Goal: Information Seeking & Learning: Learn about a topic

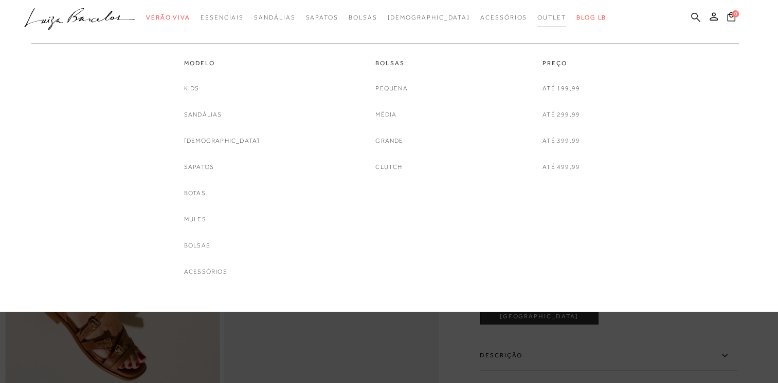
click at [537, 24] on link "Outlet" at bounding box center [551, 17] width 29 height 19
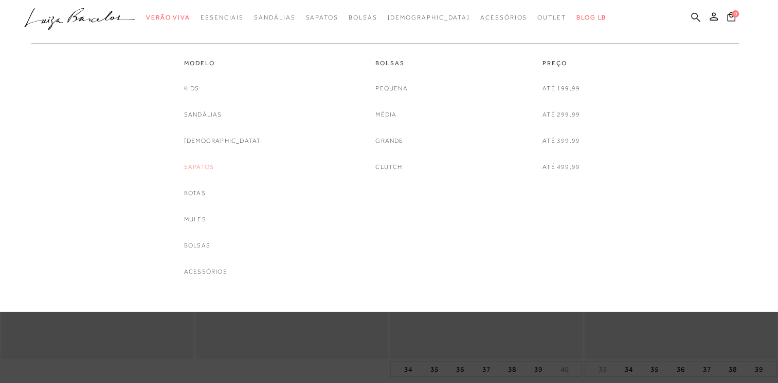
click at [214, 168] on link "Sapatos" at bounding box center [199, 167] width 30 height 11
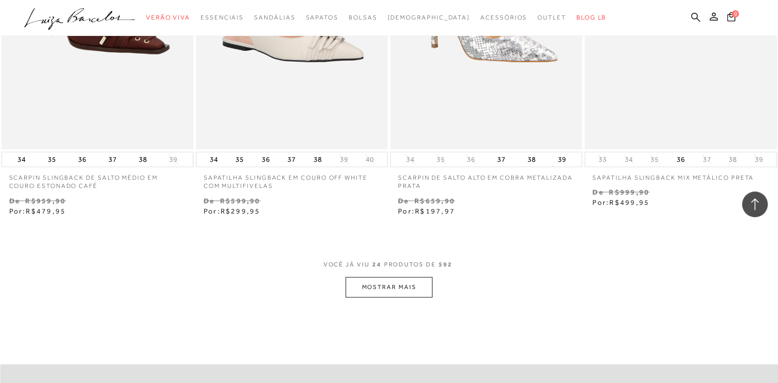
scroll to position [2056, 0]
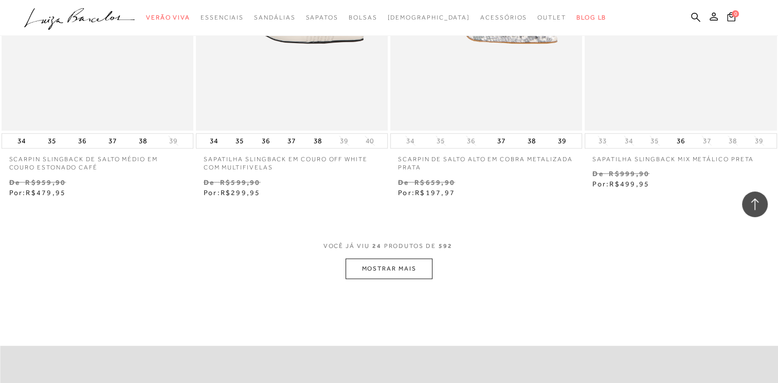
click at [393, 269] on button "MOSTRAR MAIS" at bounding box center [388, 269] width 86 height 20
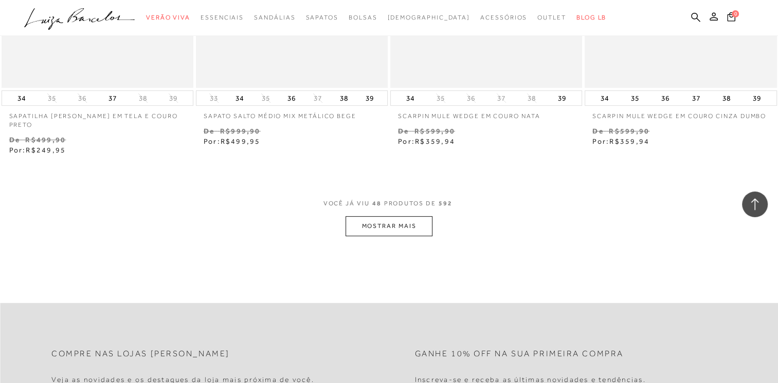
scroll to position [4317, 0]
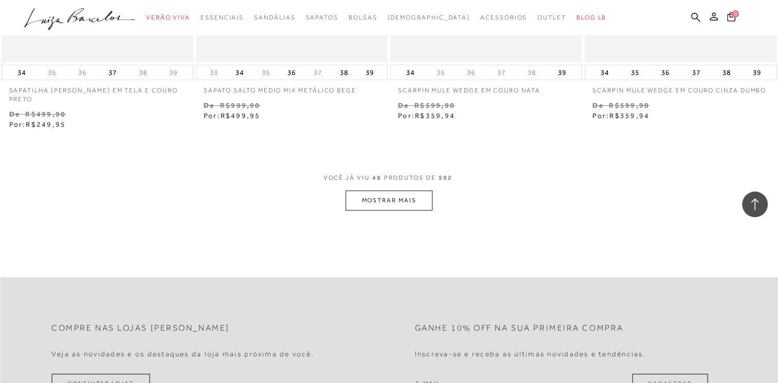
click at [419, 191] on button "MOSTRAR MAIS" at bounding box center [388, 201] width 86 height 20
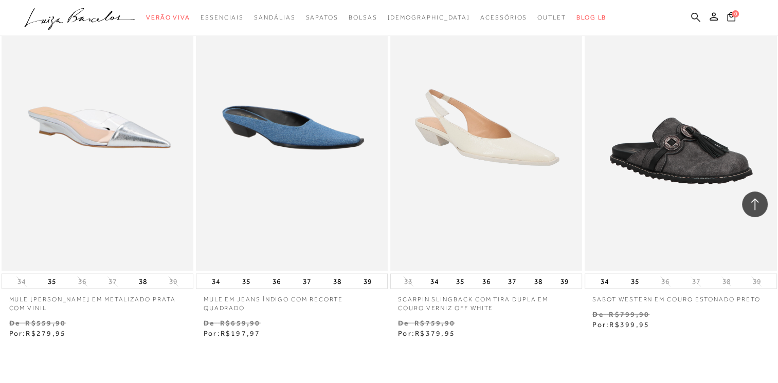
scroll to position [6372, 0]
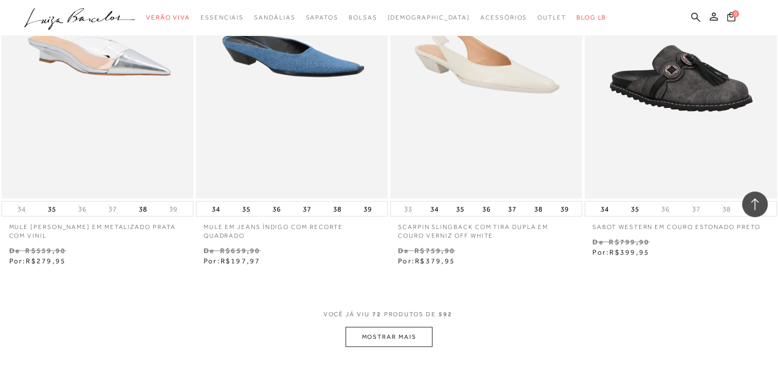
click at [388, 334] on button "MOSTRAR MAIS" at bounding box center [388, 337] width 86 height 20
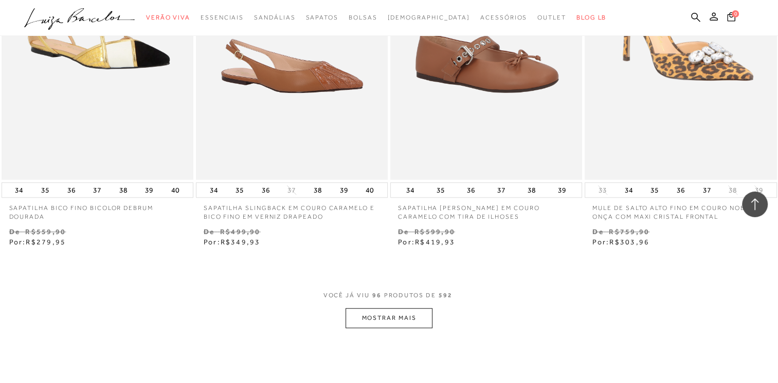
scroll to position [8685, 0]
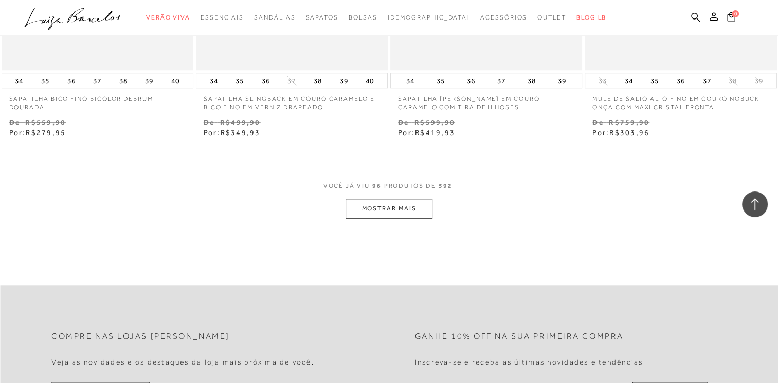
click at [393, 204] on button "MOSTRAR MAIS" at bounding box center [388, 209] width 86 height 20
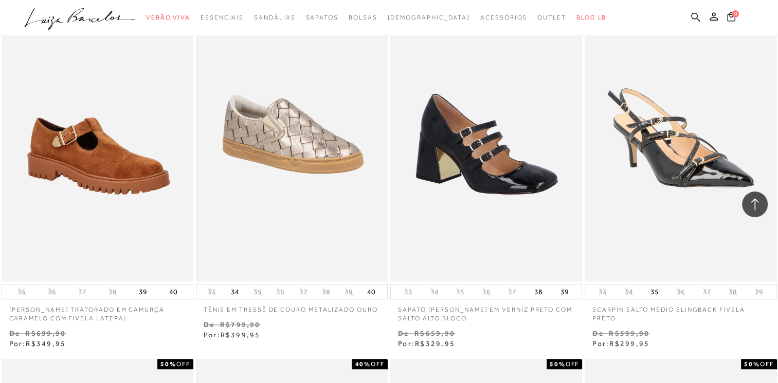
scroll to position [8788, 0]
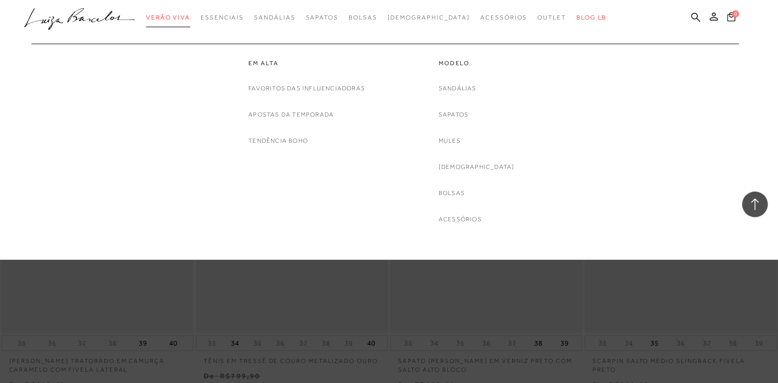
click at [185, 20] on span "Verão Viva" at bounding box center [168, 17] width 44 height 7
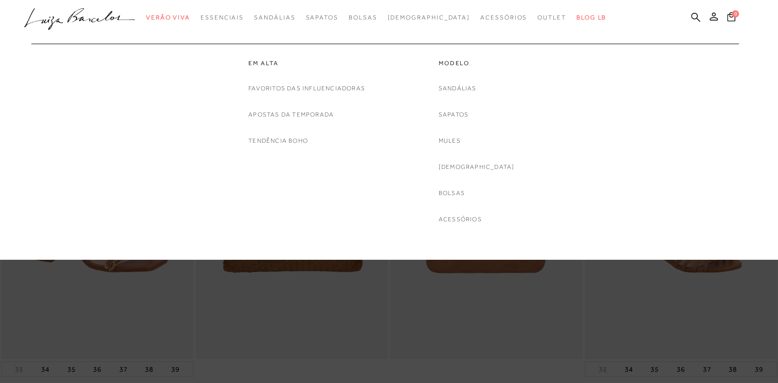
click at [468, 112] on link "Sapatos" at bounding box center [453, 114] width 30 height 11
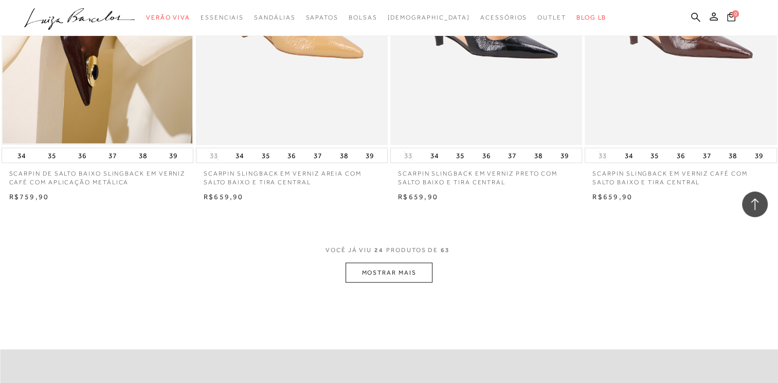
scroll to position [2107, 0]
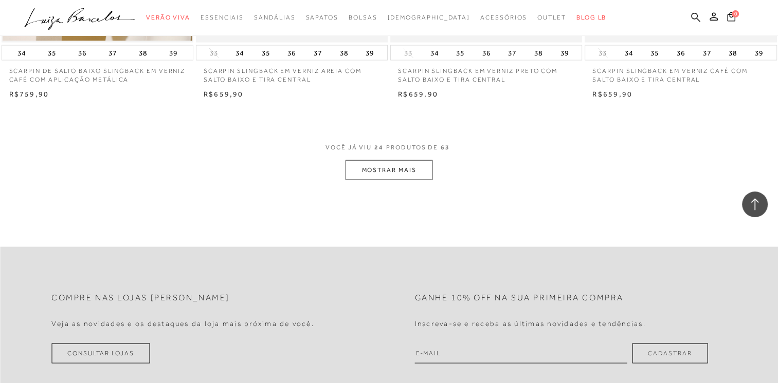
click at [404, 164] on button "MOSTRAR MAIS" at bounding box center [388, 170] width 86 height 20
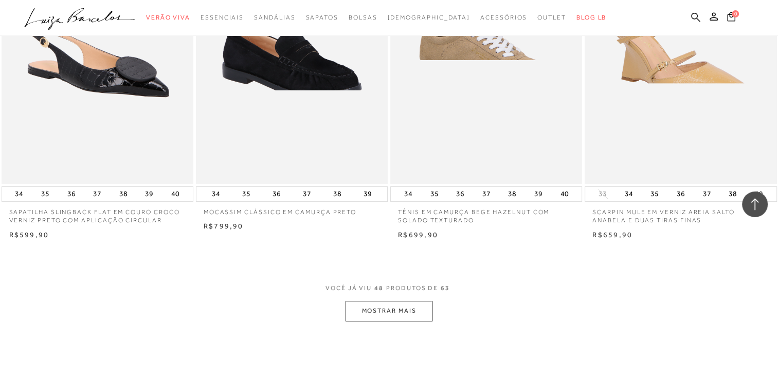
scroll to position [4163, 0]
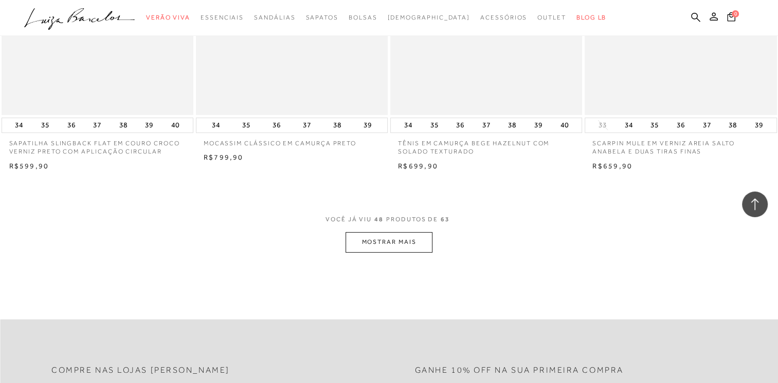
click at [415, 241] on button "MOSTRAR MAIS" at bounding box center [388, 242] width 86 height 20
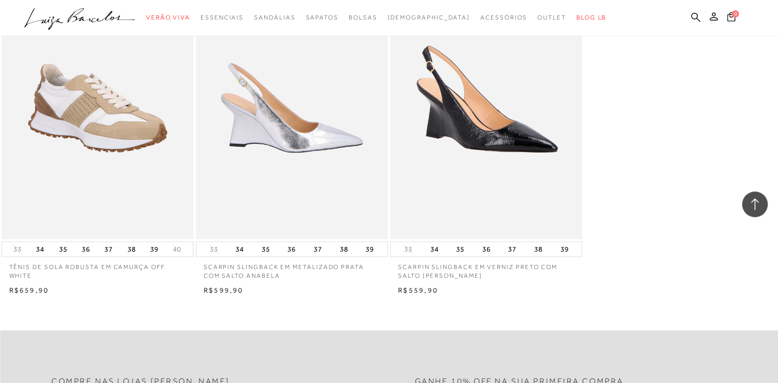
scroll to position [5499, 0]
